Goal: Transaction & Acquisition: Purchase product/service

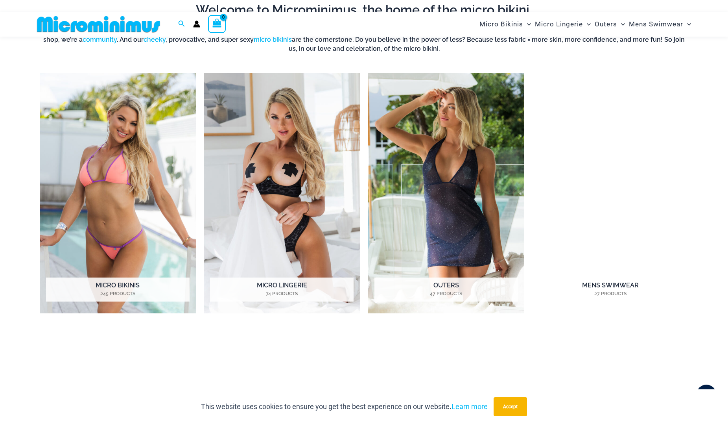
scroll to position [701, 0]
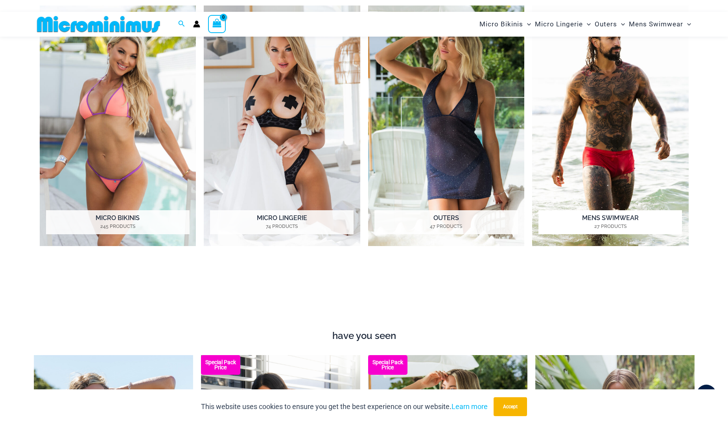
click at [605, 164] on img "Visit product category Mens Swimwear" at bounding box center [610, 126] width 157 height 240
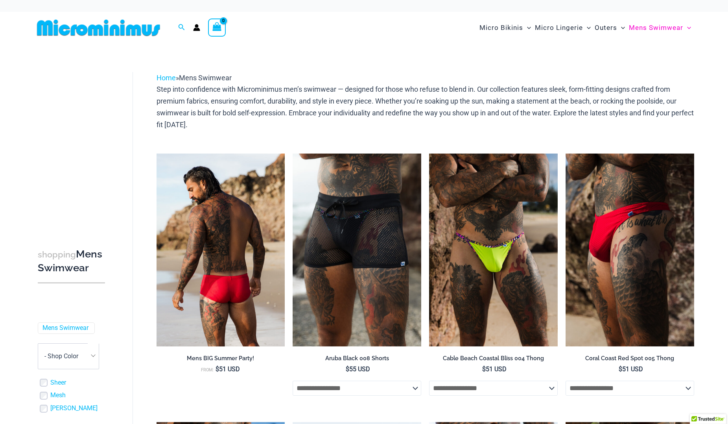
click at [234, 283] on img at bounding box center [221, 249] width 129 height 193
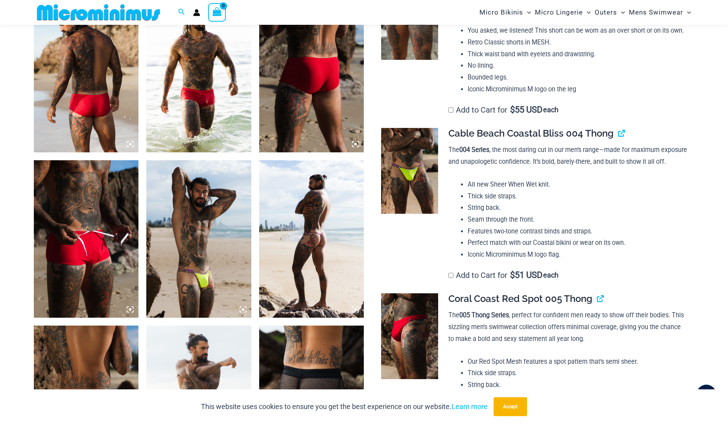
scroll to position [583, 0]
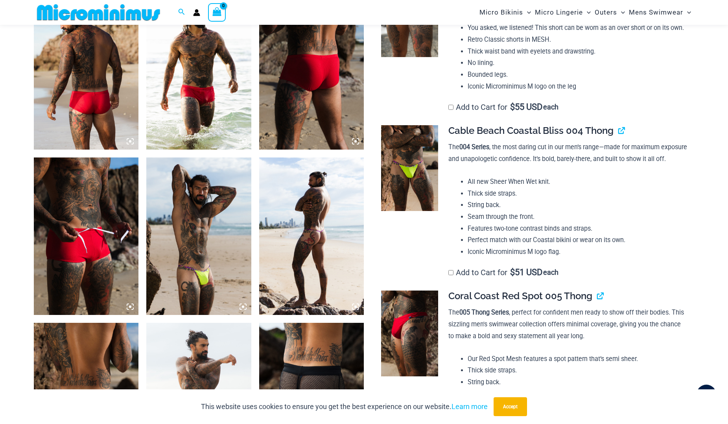
click at [407, 185] on img at bounding box center [409, 168] width 57 height 86
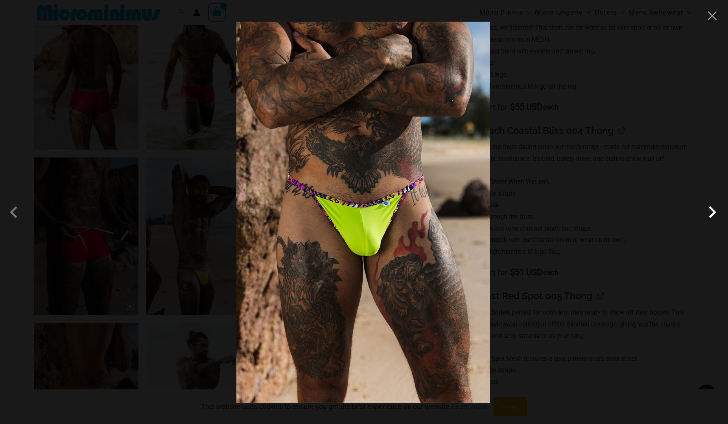
click at [710, 213] on span at bounding box center [713, 212] width 24 height 24
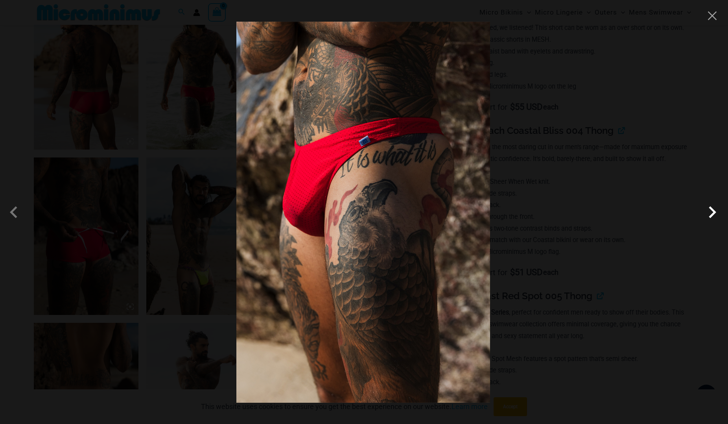
click at [710, 213] on span at bounding box center [713, 212] width 24 height 24
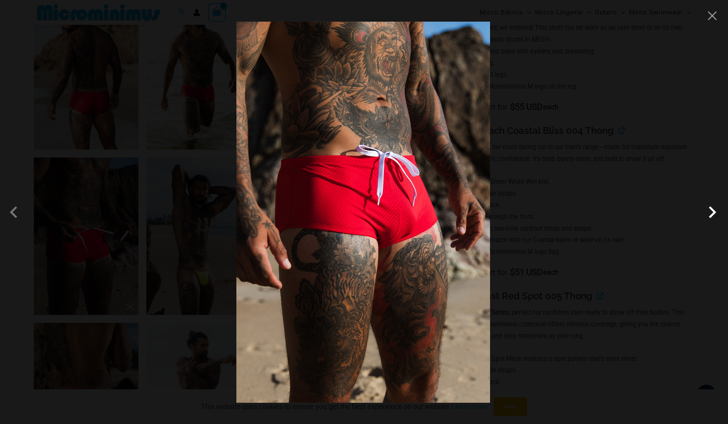
click at [710, 213] on span at bounding box center [713, 212] width 24 height 24
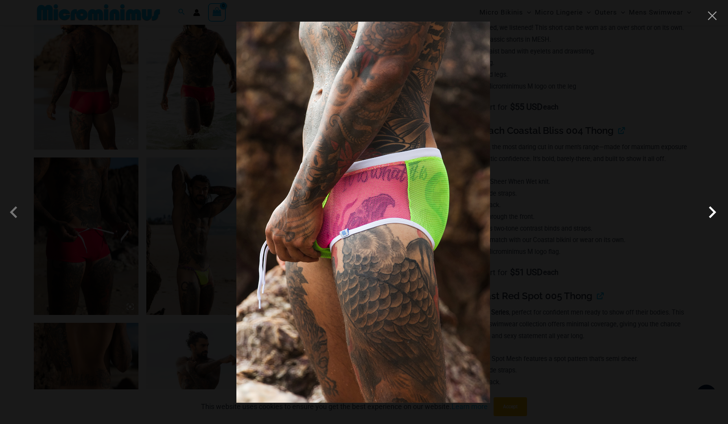
click at [710, 213] on span at bounding box center [713, 212] width 24 height 24
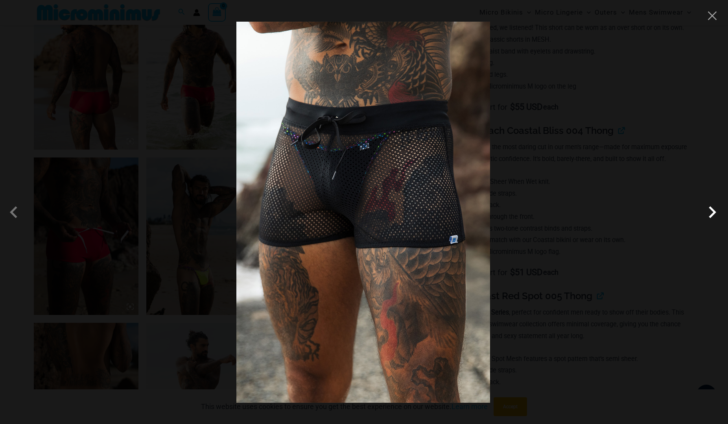
click at [710, 213] on span at bounding box center [713, 212] width 24 height 24
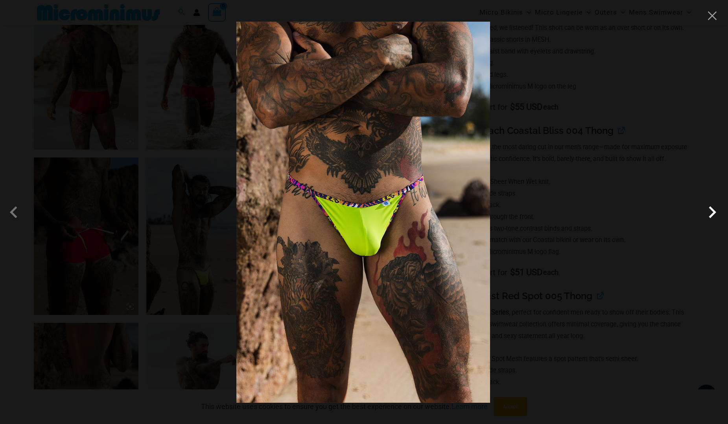
click at [710, 213] on span at bounding box center [713, 212] width 24 height 24
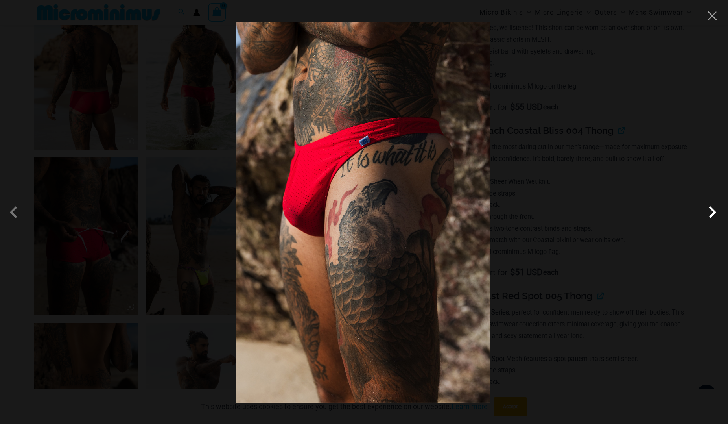
click at [710, 213] on span at bounding box center [713, 212] width 24 height 24
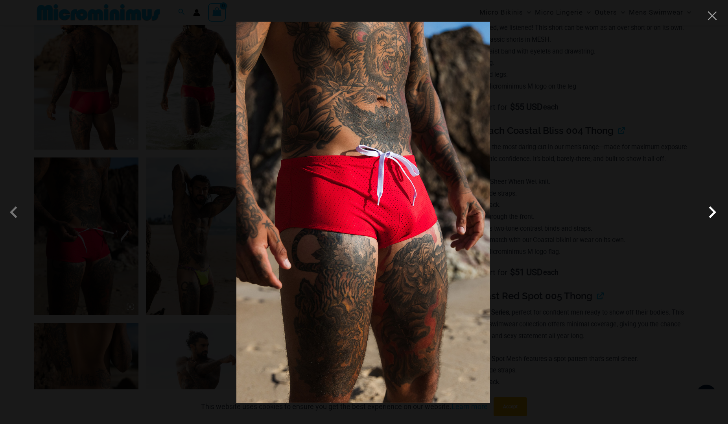
click at [710, 213] on span at bounding box center [713, 212] width 24 height 24
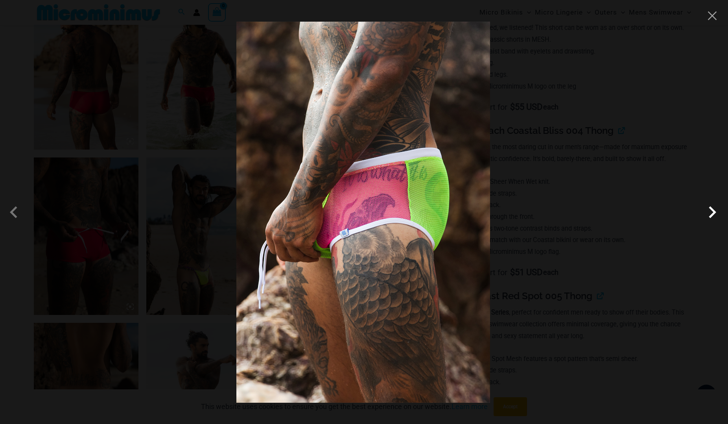
click at [710, 213] on span at bounding box center [713, 212] width 24 height 24
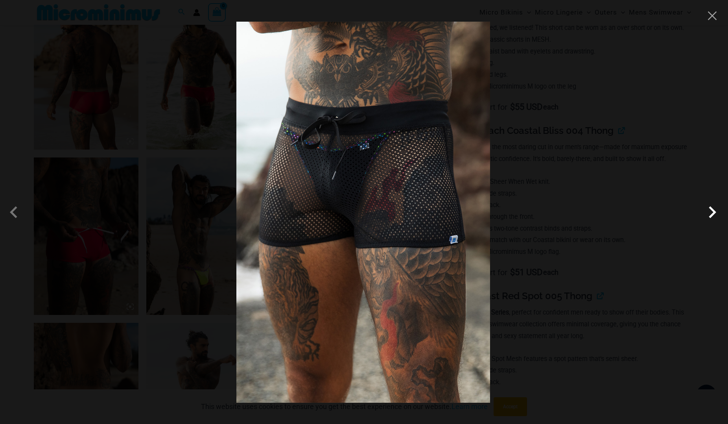
click at [710, 213] on span at bounding box center [713, 212] width 24 height 24
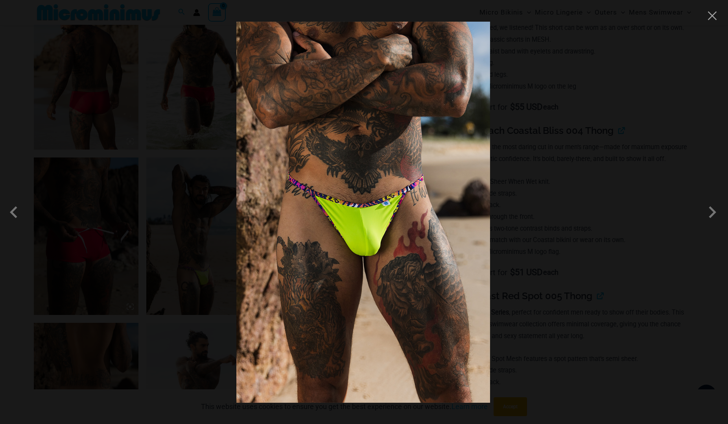
click at [715, 22] on div at bounding box center [364, 212] width 728 height 424
